Goal: Transaction & Acquisition: Download file/media

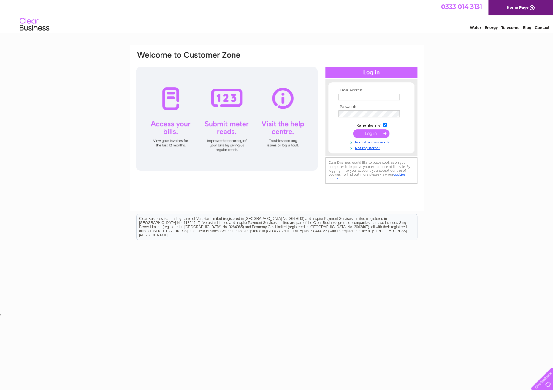
click at [352, 97] on input "text" at bounding box center [368, 97] width 61 height 7
type input "rick@graphicgene.co.uk"
click at [353, 130] on input "submit" at bounding box center [371, 134] width 36 height 8
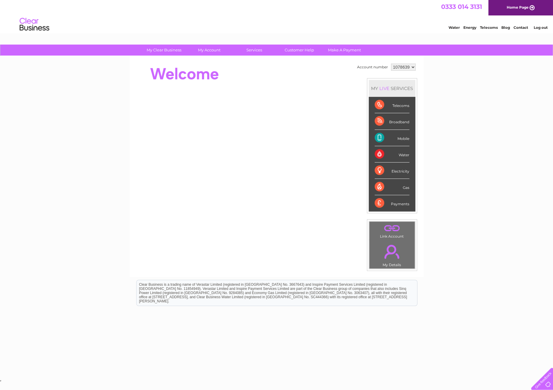
click at [396, 138] on div "Mobile" at bounding box center [391, 138] width 35 height 16
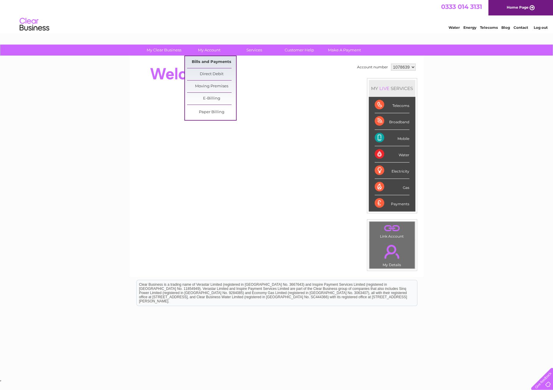
click at [209, 61] on link "Bills and Payments" at bounding box center [211, 62] width 49 height 12
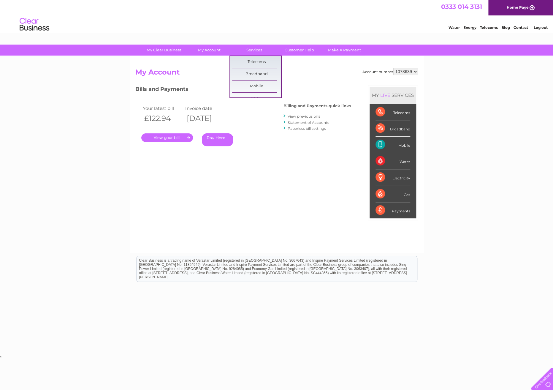
click at [324, 24] on div "Water Energy Telecoms Blog Contact Log out" at bounding box center [276, 24] width 553 height 19
drag, startPoint x: 170, startPoint y: 136, endPoint x: 180, endPoint y: 136, distance: 9.5
click at [170, 136] on link "." at bounding box center [167, 137] width 52 height 9
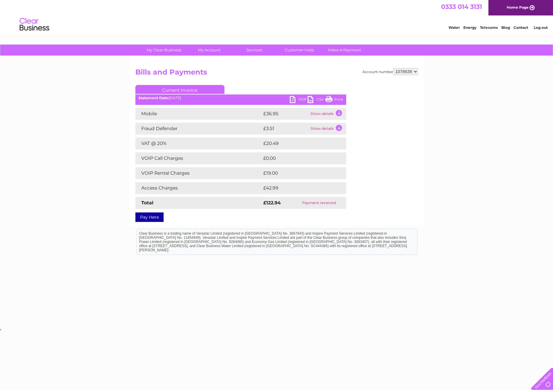
click at [338, 113] on td "Show details" at bounding box center [327, 114] width 37 height 12
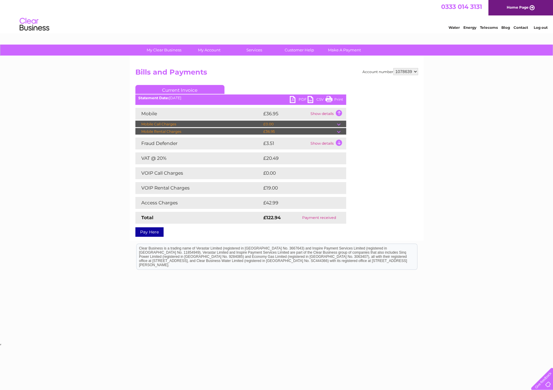
click at [338, 124] on td at bounding box center [341, 123] width 9 height 7
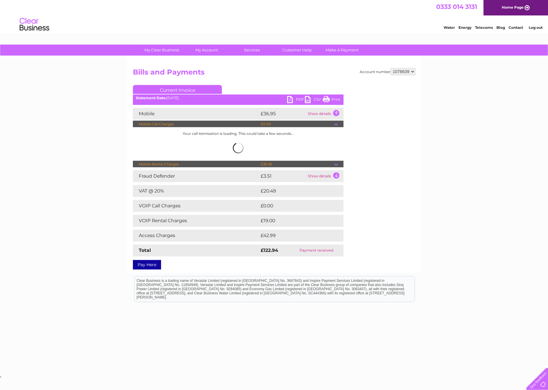
click at [338, 123] on td at bounding box center [338, 123] width 9 height 7
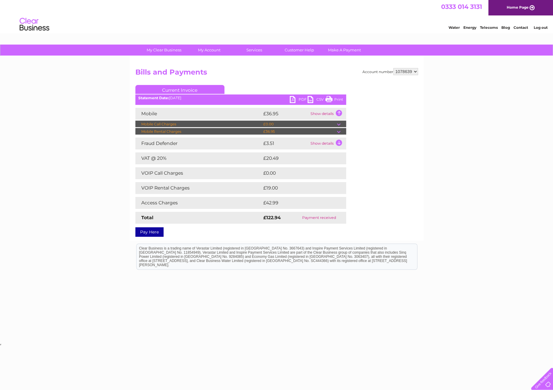
click at [331, 112] on td "Show details" at bounding box center [327, 114] width 37 height 12
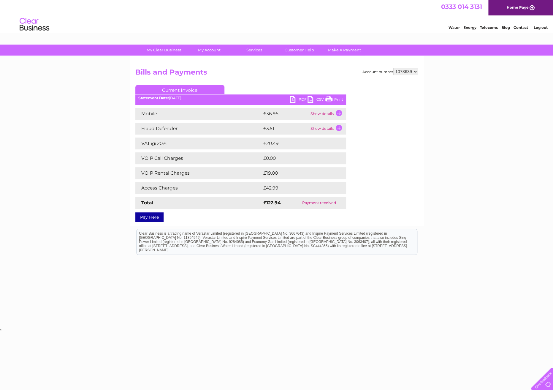
click at [340, 113] on td "Show details" at bounding box center [327, 114] width 37 height 12
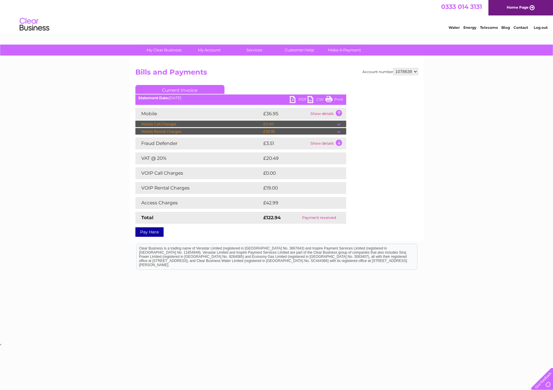
drag, startPoint x: 274, startPoint y: 132, endPoint x: 252, endPoint y: 133, distance: 22.6
click at [252, 133] on tr "Mobile Rental Charges £36.95" at bounding box center [240, 131] width 211 height 7
click at [277, 69] on h2 "Bills and Payments" at bounding box center [276, 73] width 282 height 11
drag, startPoint x: 279, startPoint y: 204, endPoint x: 247, endPoint y: 206, distance: 33.0
click at [252, 204] on tr "Access Charges £42.99" at bounding box center [240, 203] width 211 height 12
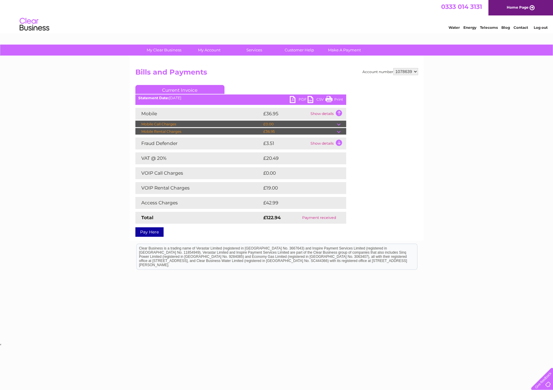
drag, startPoint x: 280, startPoint y: 188, endPoint x: 258, endPoint y: 191, distance: 22.5
click at [256, 188] on tr "VOIP Rental Charges £19.00" at bounding box center [240, 188] width 211 height 12
click at [339, 124] on td at bounding box center [341, 123] width 9 height 7
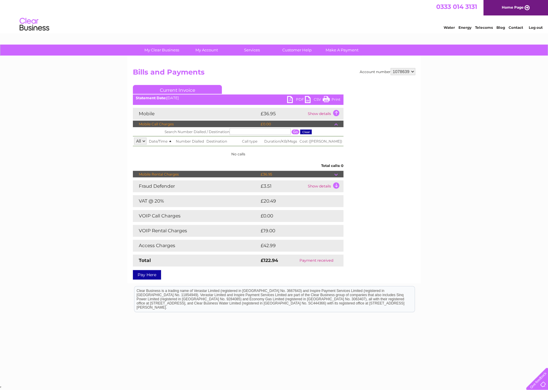
click at [321, 114] on td "Show details" at bounding box center [324, 114] width 37 height 12
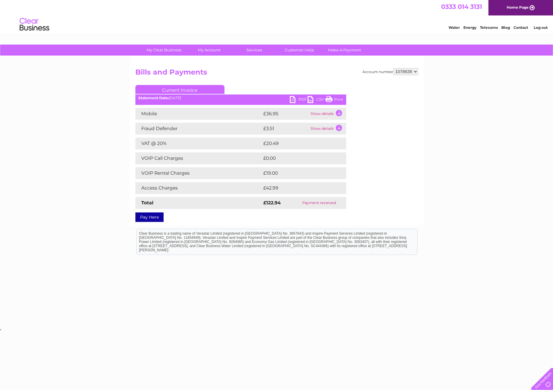
click at [339, 127] on td "Show details" at bounding box center [327, 129] width 37 height 12
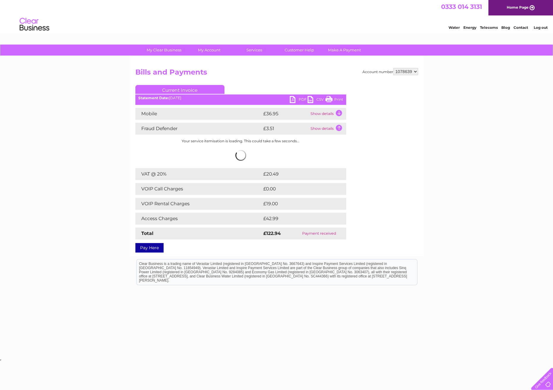
click at [339, 112] on td "Show details" at bounding box center [327, 114] width 37 height 12
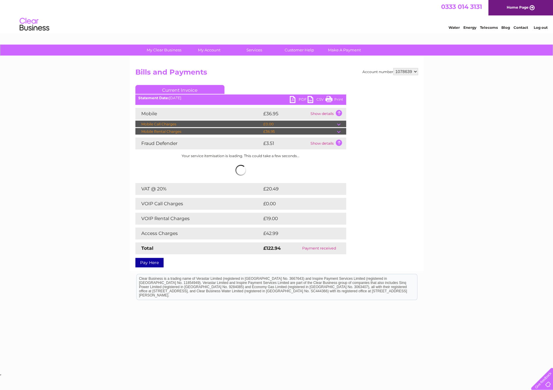
click at [339, 141] on td "Show details" at bounding box center [327, 143] width 37 height 12
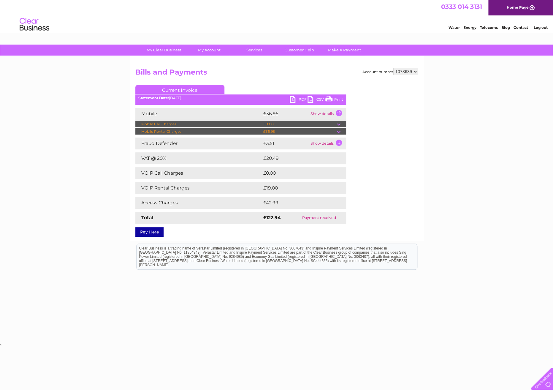
click at [339, 141] on td "Show details" at bounding box center [327, 143] width 37 height 12
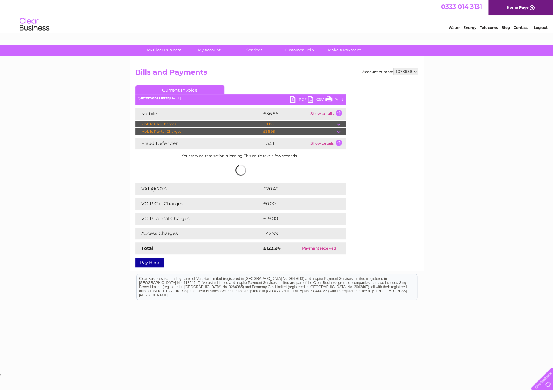
click at [338, 133] on td at bounding box center [341, 131] width 9 height 7
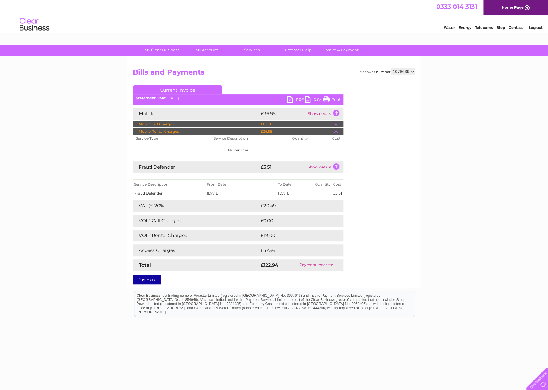
click at [306, 99] on link "CSV" at bounding box center [314, 100] width 18 height 9
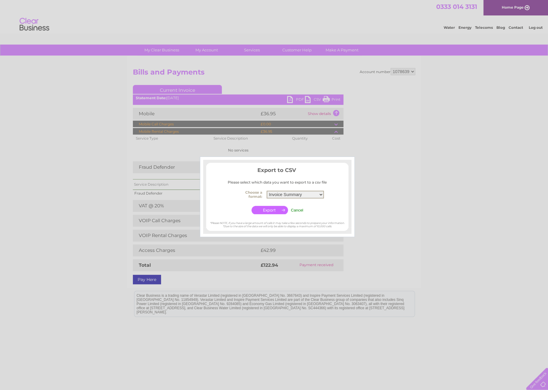
click at [290, 100] on div at bounding box center [274, 195] width 548 height 390
drag, startPoint x: 300, startPoint y: 213, endPoint x: 299, endPoint y: 210, distance: 3.2
click at [300, 212] on td "Cancel" at bounding box center [297, 209] width 15 height 11
drag, startPoint x: 299, startPoint y: 210, endPoint x: 302, endPoint y: 207, distance: 4.0
click at [299, 210] on input "Cancel" at bounding box center [297, 210] width 12 height 4
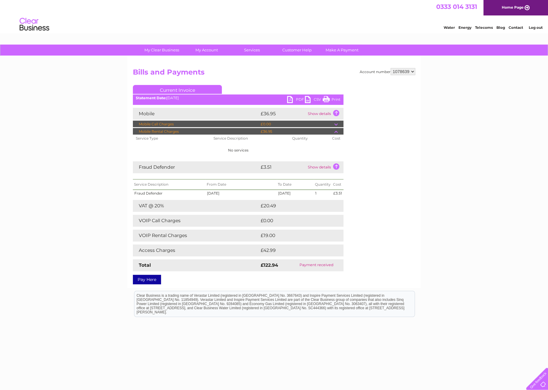
click at [289, 99] on link "PDF" at bounding box center [296, 100] width 18 height 9
click at [299, 100] on link "PDF" at bounding box center [296, 100] width 18 height 9
